Goal: Use online tool/utility: Utilize a website feature to perform a specific function

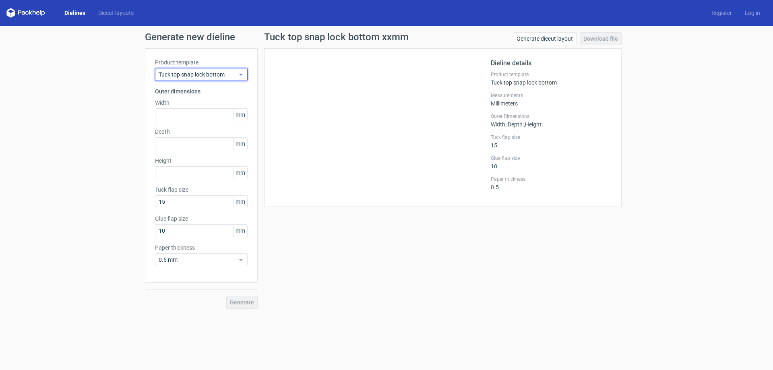
click at [218, 77] on span "Tuck top snap lock bottom" at bounding box center [198, 74] width 79 height 8
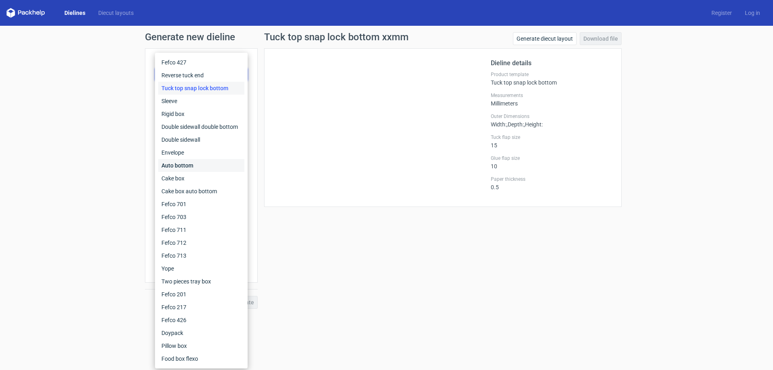
click at [207, 161] on div "Auto bottom" at bounding box center [201, 165] width 86 height 13
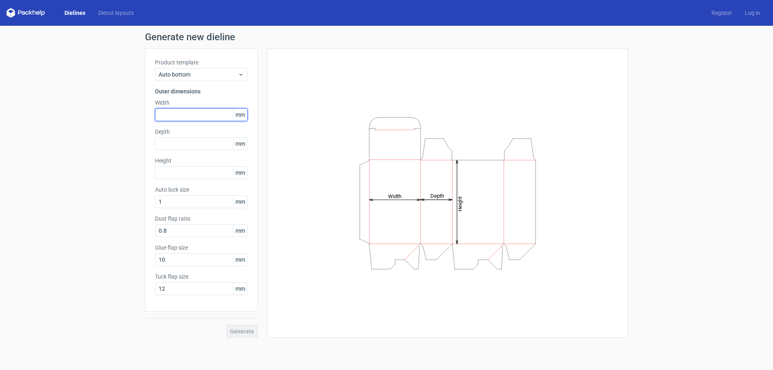
click at [205, 116] on input "text" at bounding box center [201, 114] width 93 height 13
type input "60"
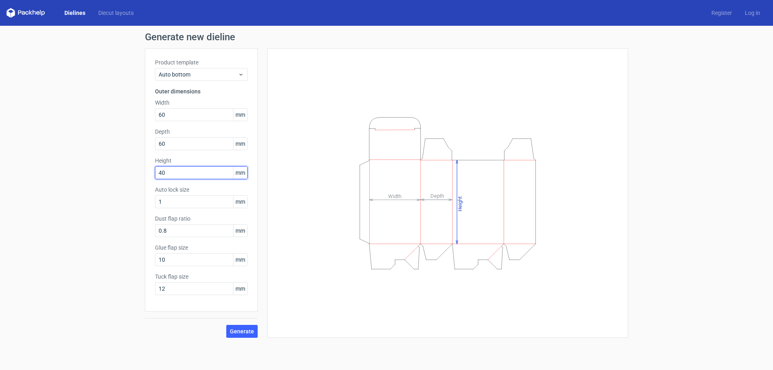
type input "40"
drag, startPoint x: 113, startPoint y: 286, endPoint x: 89, endPoint y: 279, distance: 24.3
click at [93, 281] on div "Generate new dieline Product template Auto bottom Outer dimensions Width 60 mm …" at bounding box center [386, 185] width 773 height 318
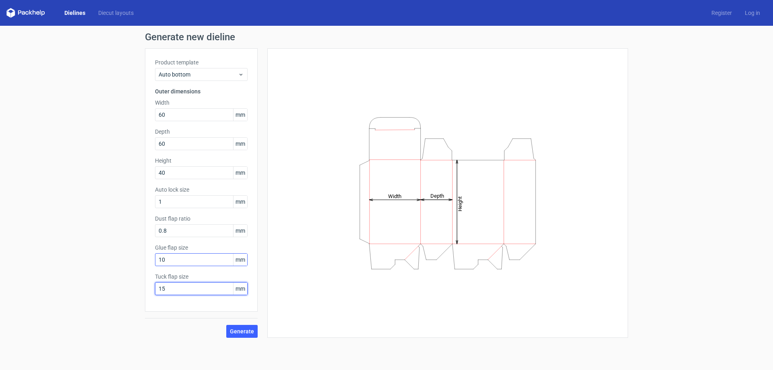
type input "15"
drag, startPoint x: 189, startPoint y: 260, endPoint x: 0, endPoint y: 245, distance: 189.4
click at [0, 262] on div "Generate new dieline Product template Auto bottom Outer dimensions Width 60 mm …" at bounding box center [386, 185] width 773 height 318
type input "15"
click at [242, 329] on span "Generate" at bounding box center [242, 332] width 24 height 6
